Goal: Information Seeking & Learning: Learn about a topic

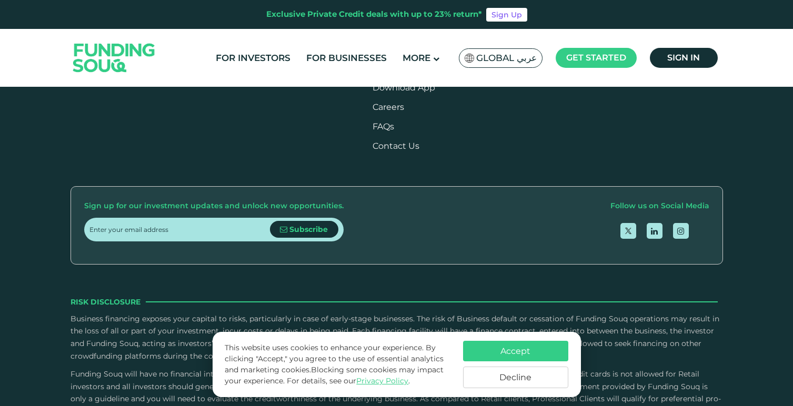
scroll to position [1288, 0]
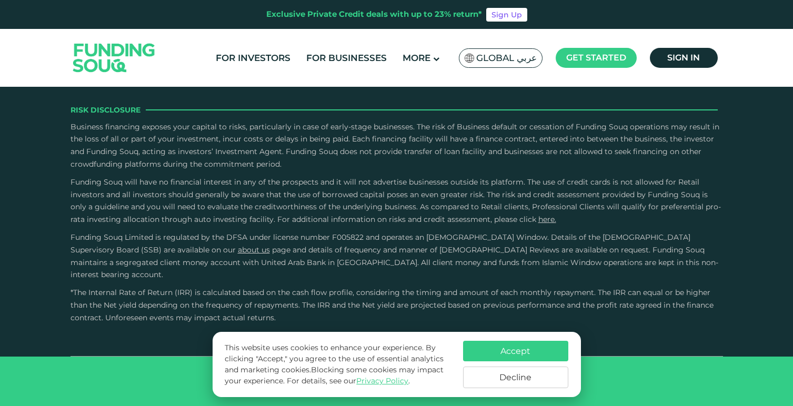
type tc-range-slider "4"
type tc-range-slider "10000"
drag, startPoint x: 122, startPoint y: 184, endPoint x: 104, endPoint y: 185, distance: 17.4
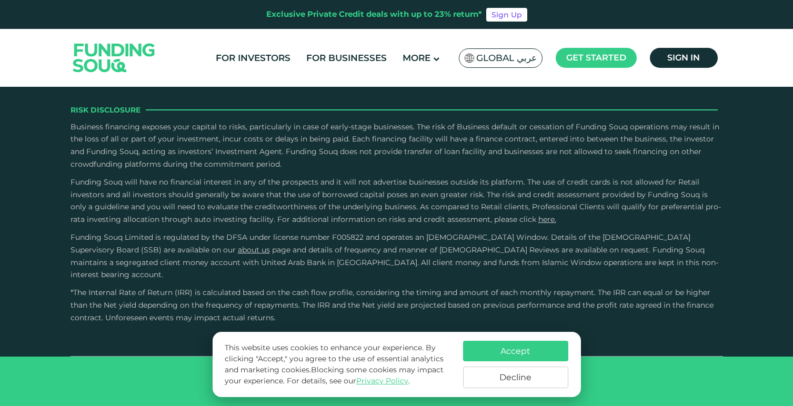
type tc-range-slider "20000"
drag, startPoint x: 104, startPoint y: 185, endPoint x: 105, endPoint y: 191, distance: 6.9
type tc-range-slider "330000"
click at [250, 53] on link "For Investors" at bounding box center [253, 57] width 80 height 17
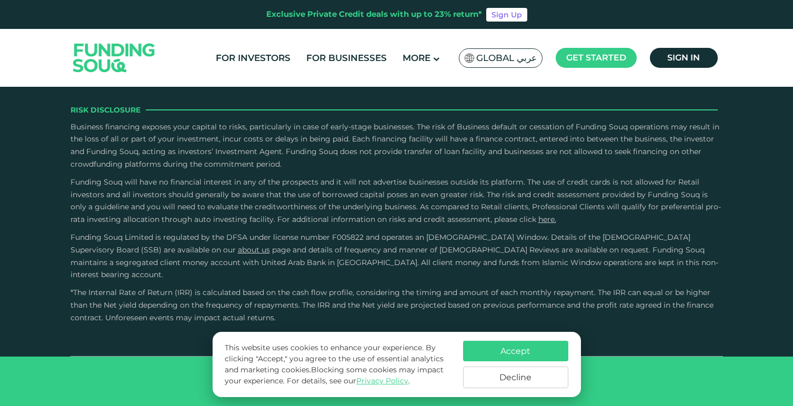
scroll to position [2555, 0]
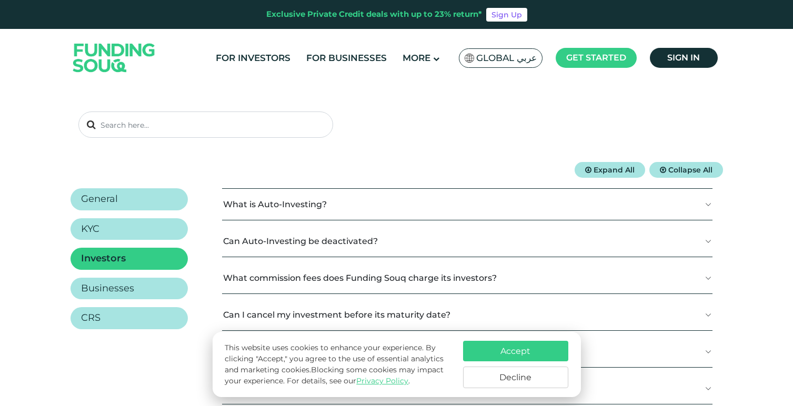
scroll to position [86, 0]
click at [148, 195] on link "General" at bounding box center [128, 201] width 117 height 22
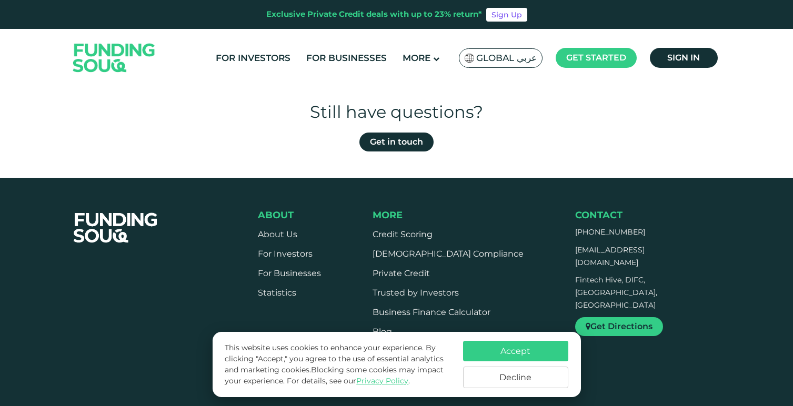
scroll to position [589, 0]
